Goal: Information Seeking & Learning: Check status

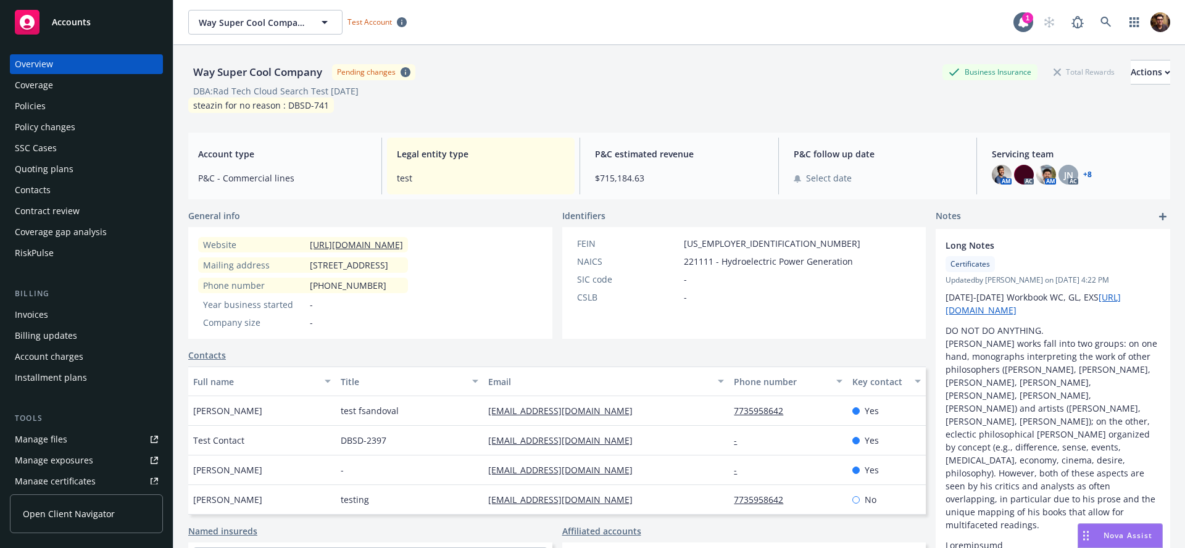
click at [75, 510] on span "Open Client Navigator" at bounding box center [69, 513] width 92 height 13
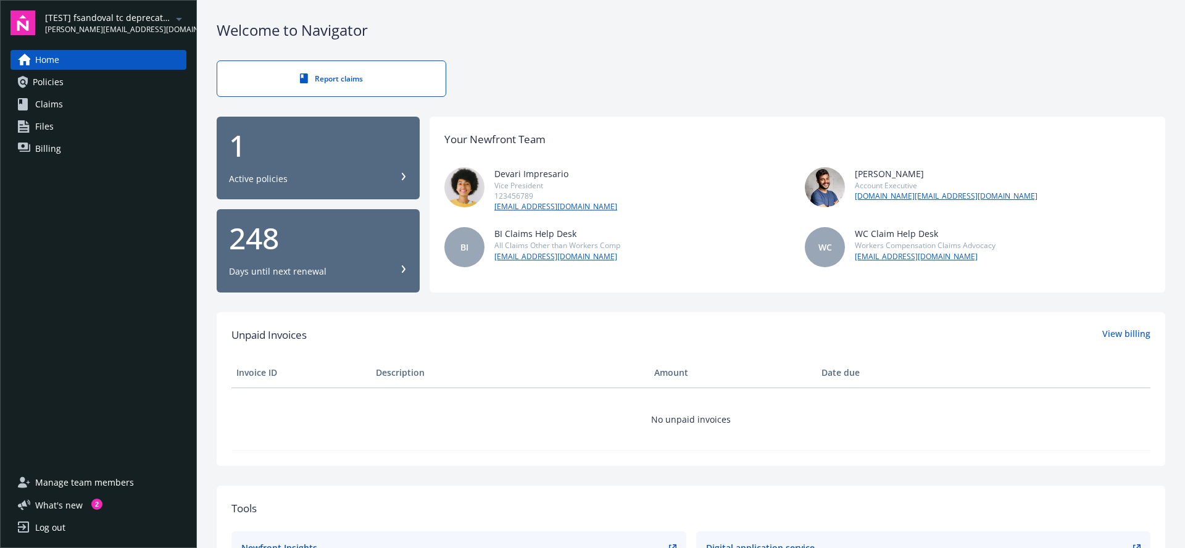
click at [133, 27] on span "[PERSON_NAME][EMAIL_ADDRESS][DOMAIN_NAME]" at bounding box center [108, 29] width 127 height 11
drag, startPoint x: 121, startPoint y: 239, endPoint x: 135, endPoint y: 231, distance: 15.8
click at [121, 239] on div "Home Policies Claims Files Billing" at bounding box center [98, 254] width 176 height 408
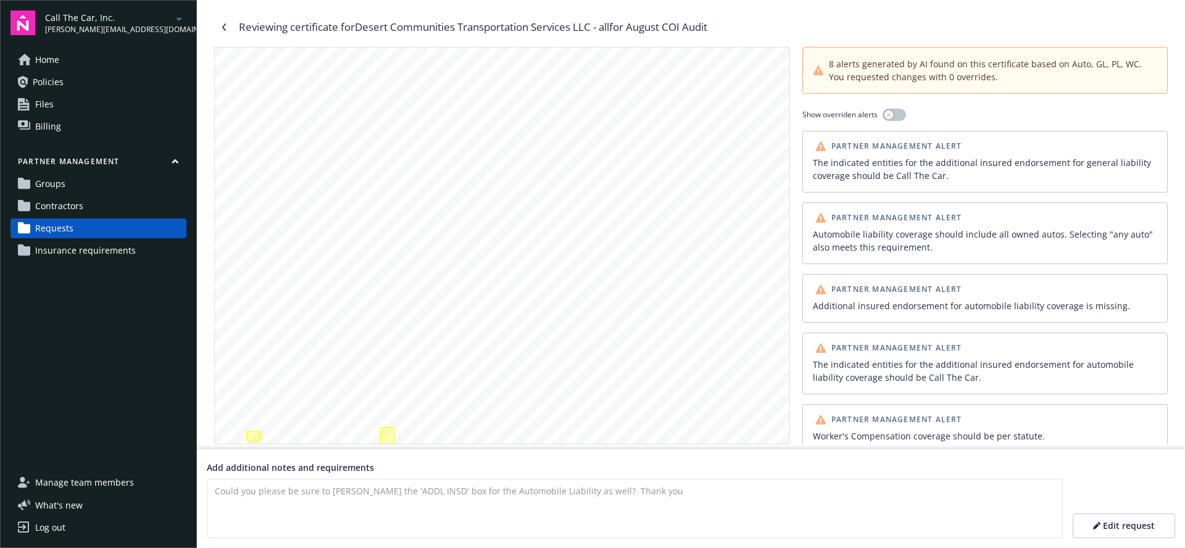
scroll to position [210, 0]
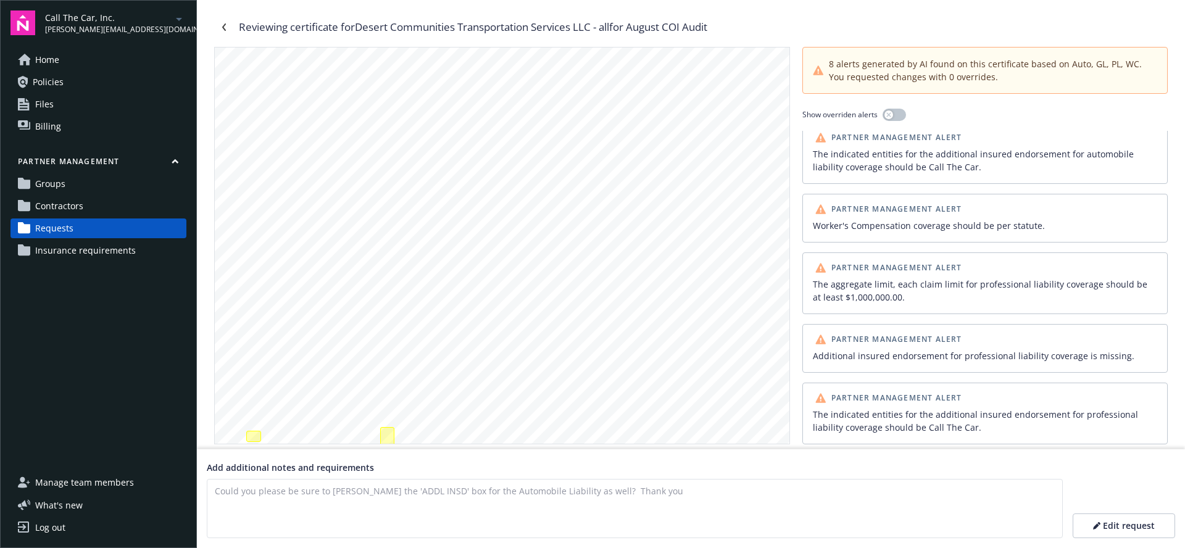
click at [903, 352] on div "Additional insured endorsement for professional liability coverage is missing." at bounding box center [985, 355] width 344 height 13
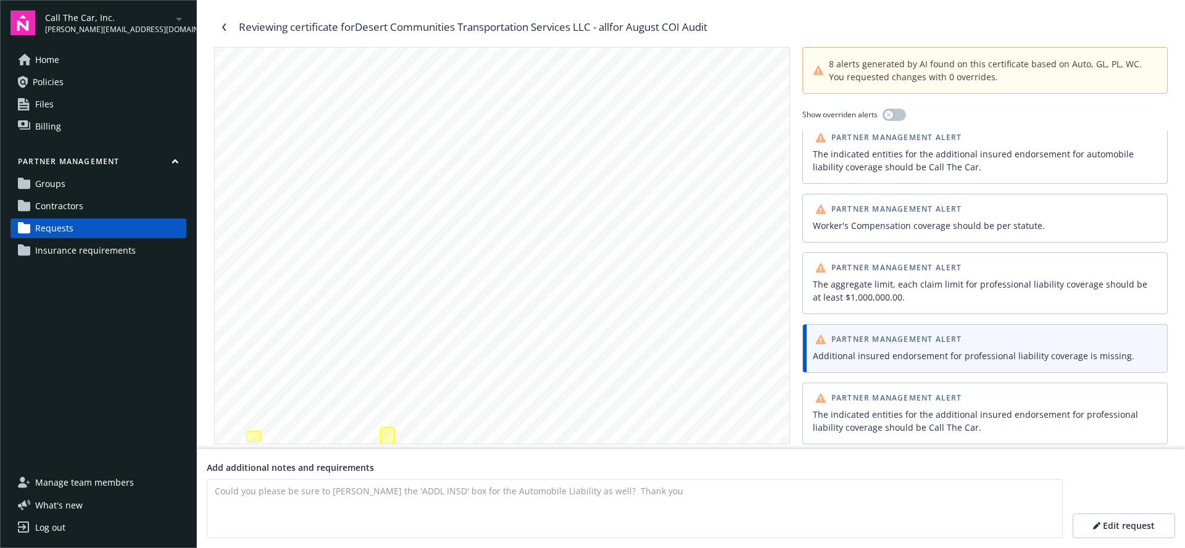
click at [915, 304] on div "The aggregate limit, each claim limit for professional liability coverage shoul…" at bounding box center [984, 290] width 349 height 31
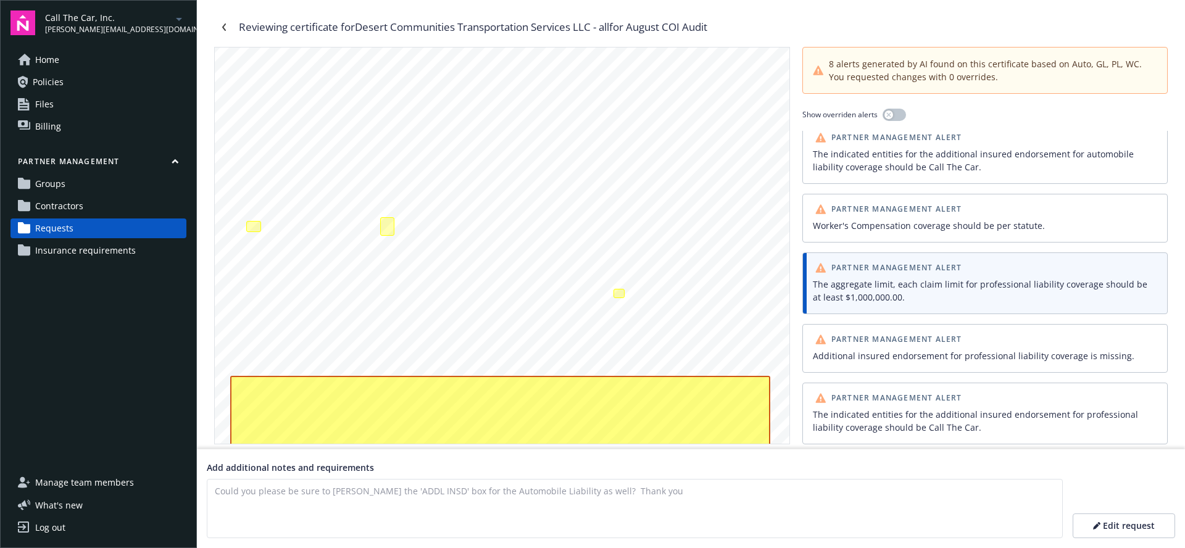
scroll to position [227, 0]
